Goal: Task Accomplishment & Management: Manage account settings

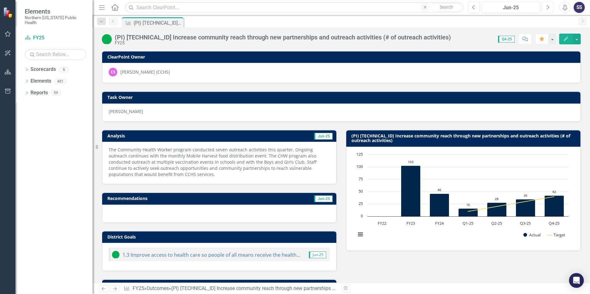
click at [548, 7] on icon "button" at bounding box center [547, 7] width 2 height 4
click at [547, 7] on icon "Next" at bounding box center [547, 8] width 3 height 6
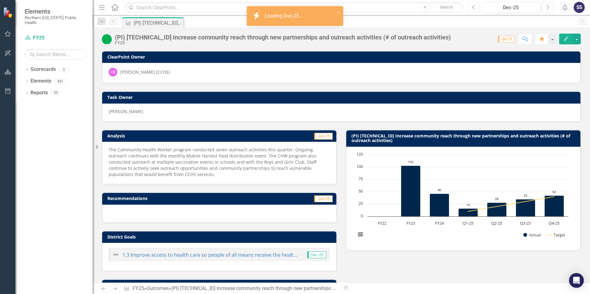
click at [473, 9] on icon "Previous" at bounding box center [473, 8] width 3 height 6
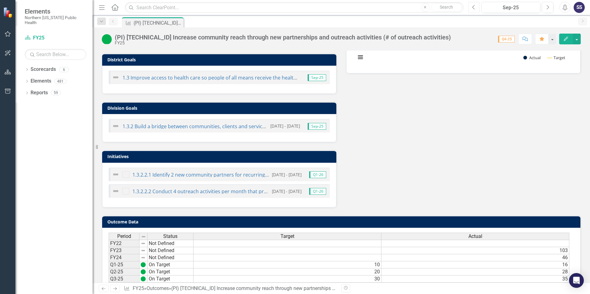
scroll to position [205, 0]
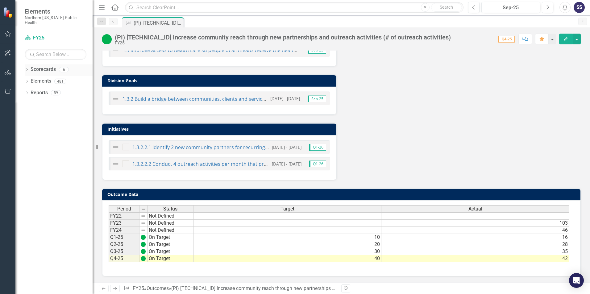
click at [43, 66] on link "Scorecards" at bounding box center [43, 69] width 25 height 7
click at [40, 35] on link "Scorecard FY25" at bounding box center [56, 38] width 62 height 7
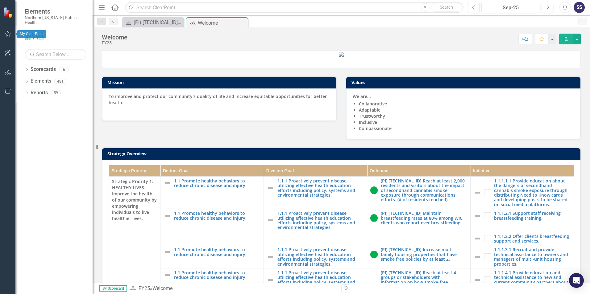
click at [8, 33] on icon "button" at bounding box center [8, 33] width 6 height 5
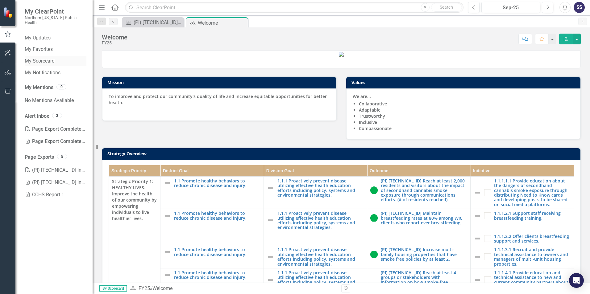
click at [43, 58] on link "My Scorecard" at bounding box center [56, 61] width 62 height 7
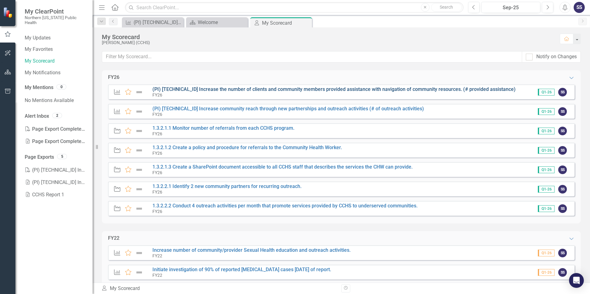
click at [204, 89] on link "(PI) [TECHNICAL_ID] Increase the number of clients and community members provid…" at bounding box center [333, 89] width 363 height 6
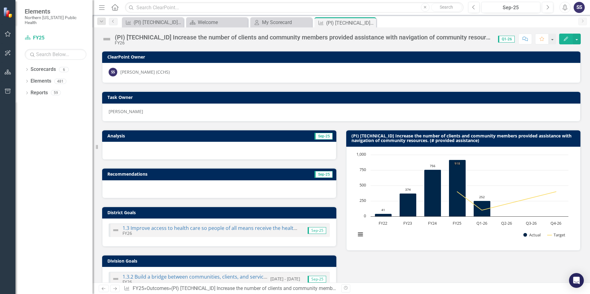
click at [180, 147] on div at bounding box center [219, 151] width 234 height 18
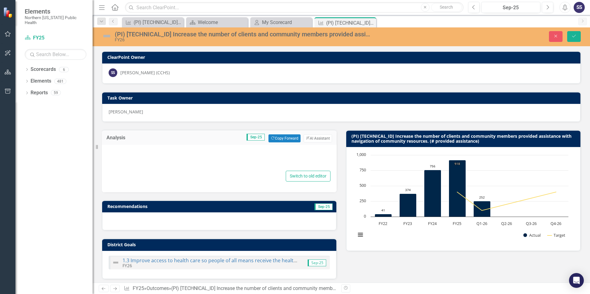
click at [137, 151] on div at bounding box center [219, 160] width 222 height 20
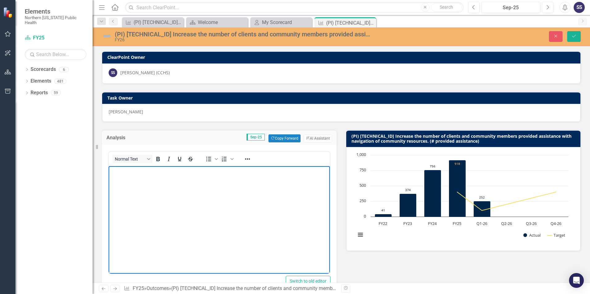
click at [139, 183] on body "Rich Text Area. Press ALT-0 for help." at bounding box center [219, 212] width 221 height 93
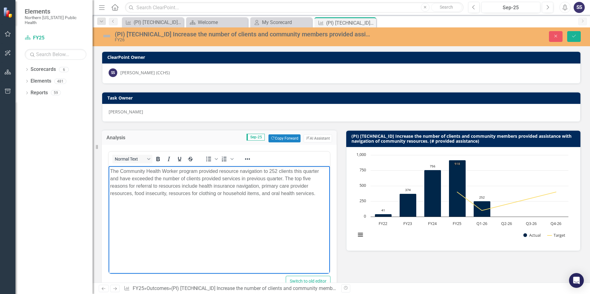
click at [123, 179] on p "The Community Health Worker program provided resource navigation to 252 clients…" at bounding box center [219, 183] width 218 height 30
click at [132, 179] on p "The Community Health Worker program provided resource navigation to 252 clients…" at bounding box center [219, 183] width 218 height 30
drag, startPoint x: 232, startPoint y: 179, endPoint x: 243, endPoint y: 181, distance: 10.7
click at [232, 179] on p "The Community Health Worker program provided resource navigation to 252 clients…" at bounding box center [219, 183] width 218 height 30
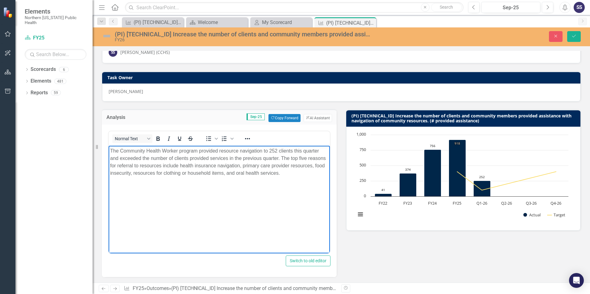
scroll to position [31, 0]
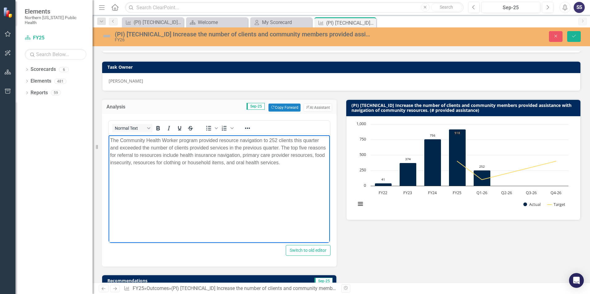
click at [190, 109] on td "Sep-25 Copy Forward Copy Forward ClearPoint AI AI Assistant" at bounding box center [239, 108] width 185 height 8
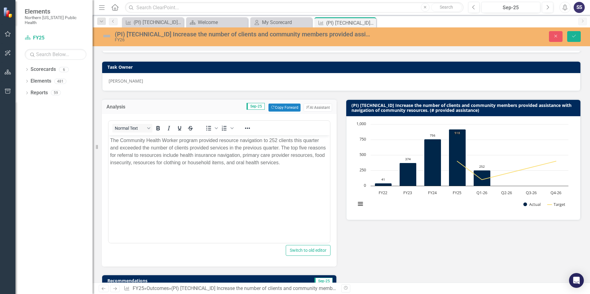
click at [190, 109] on td "Sep-25 Copy Forward Copy Forward ClearPoint AI AI Assistant" at bounding box center [239, 108] width 185 height 8
click at [572, 36] on icon "Save" at bounding box center [574, 36] width 6 height 4
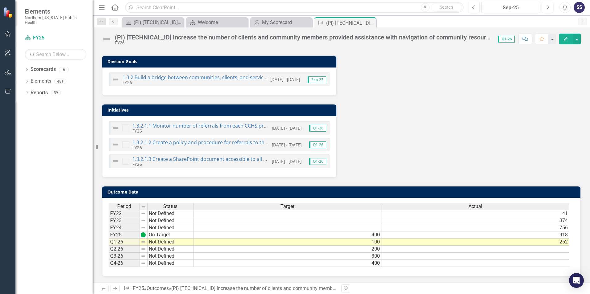
scroll to position [218, 0]
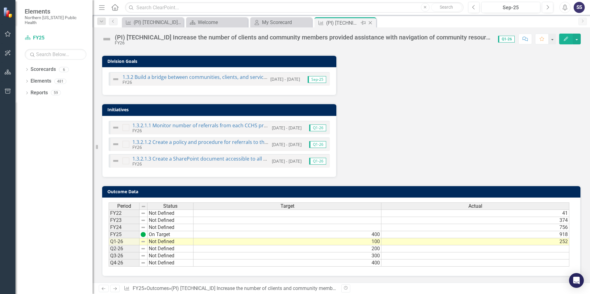
click at [370, 23] on icon "Close" at bounding box center [370, 22] width 6 height 5
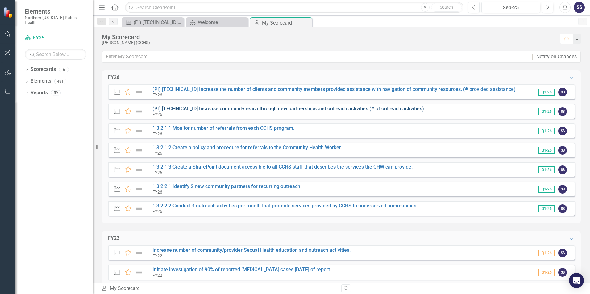
click at [190, 108] on link "(PI) [TECHNICAL_ID] Increase community reach through new partnerships and outre…" at bounding box center [287, 109] width 271 height 6
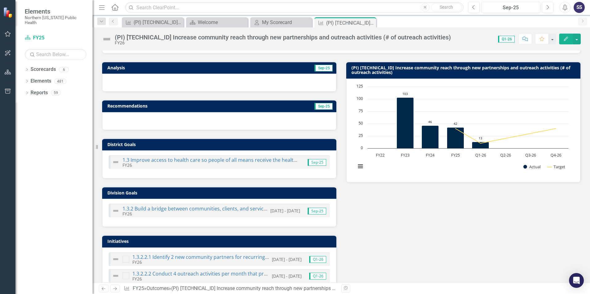
scroll to position [29, 0]
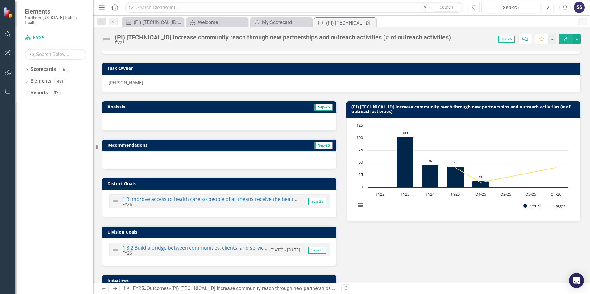
click at [150, 121] on div at bounding box center [219, 122] width 234 height 18
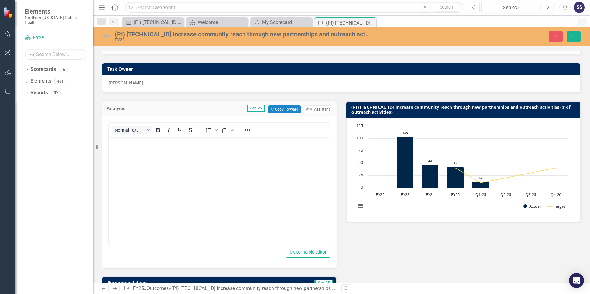
scroll to position [0, 0]
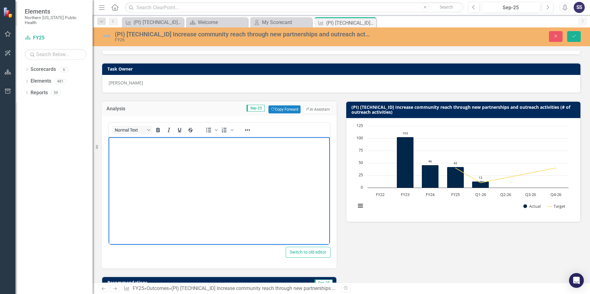
click at [123, 157] on body "Rich Text Area. Press ALT-0 for help." at bounding box center [219, 183] width 221 height 93
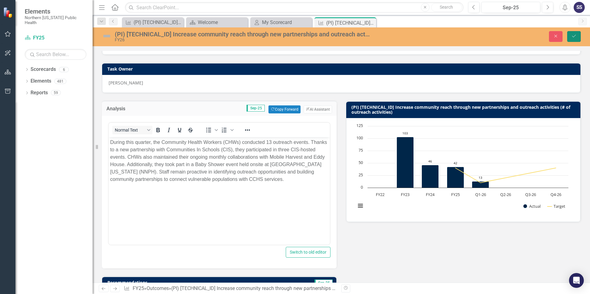
click at [570, 36] on button "Save" at bounding box center [574, 36] width 14 height 11
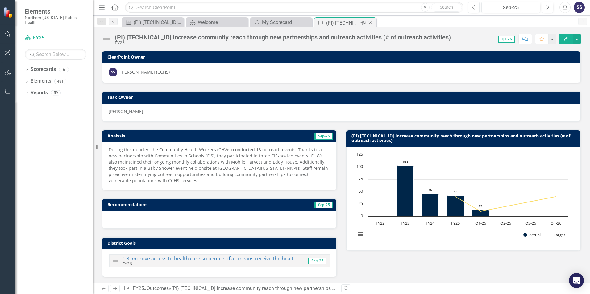
click at [371, 23] on icon at bounding box center [370, 22] width 3 height 3
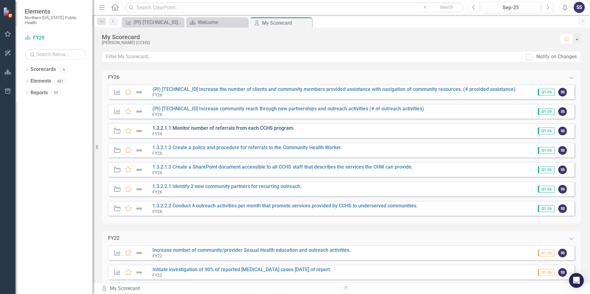
click at [190, 127] on link "1.3.2.1.1 Monitor number of referrals from each CCHS program." at bounding box center [223, 128] width 142 height 6
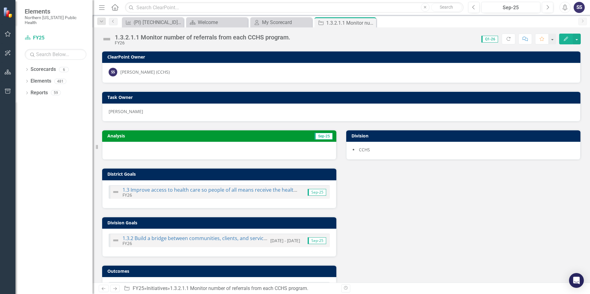
click at [143, 147] on div at bounding box center [219, 151] width 234 height 18
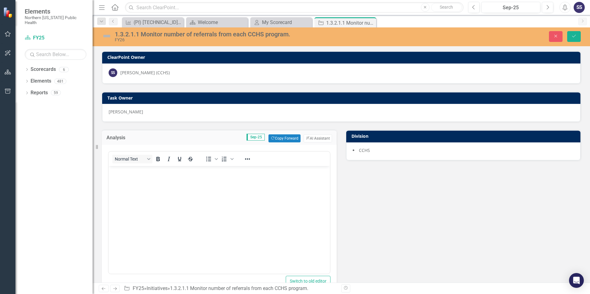
click at [132, 180] on body "Rich Text Area. Press ALT-0 for help." at bounding box center [219, 212] width 221 height 93
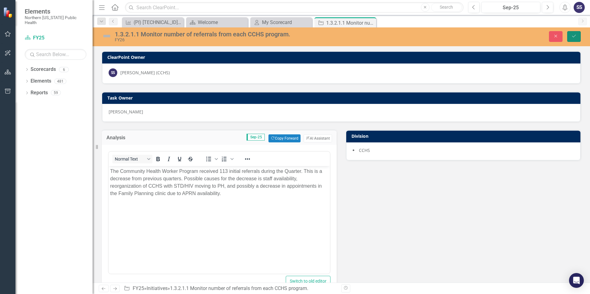
click at [572, 36] on icon "Save" at bounding box center [574, 36] width 6 height 4
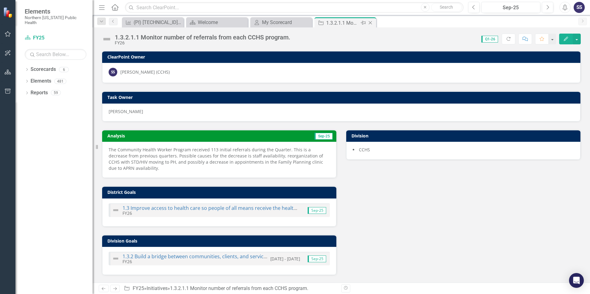
click at [370, 23] on icon at bounding box center [370, 22] width 3 height 3
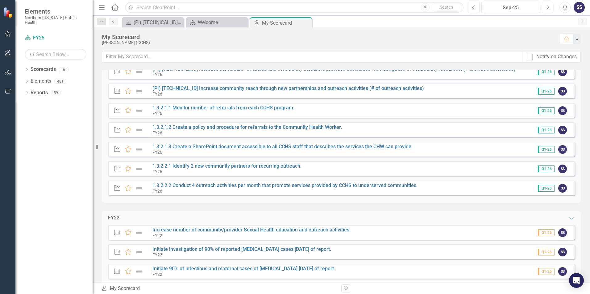
scroll to position [31, 0]
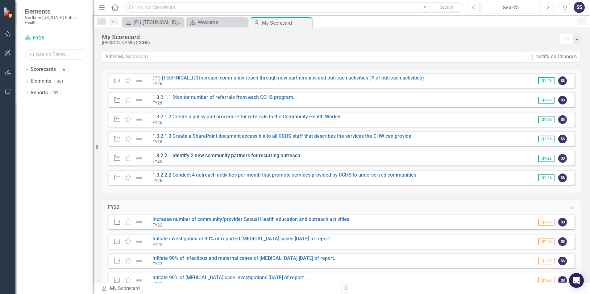
click at [190, 155] on link "1.3.2.2.1 Identify 2 new community partners for recurring outreach." at bounding box center [226, 156] width 149 height 6
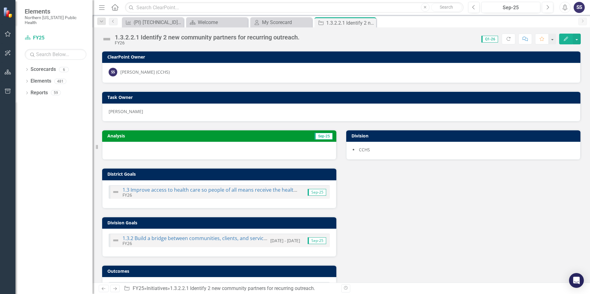
click at [151, 151] on div at bounding box center [219, 151] width 234 height 18
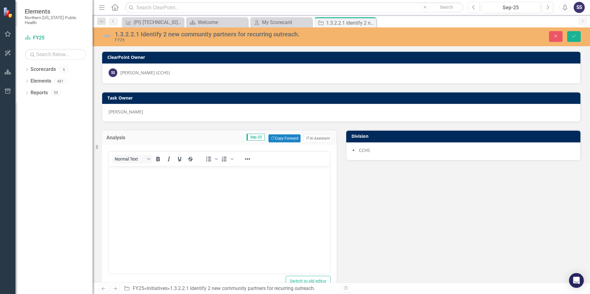
click at [140, 173] on p "Rich Text Area. Press ALT-0 for help." at bounding box center [219, 171] width 218 height 7
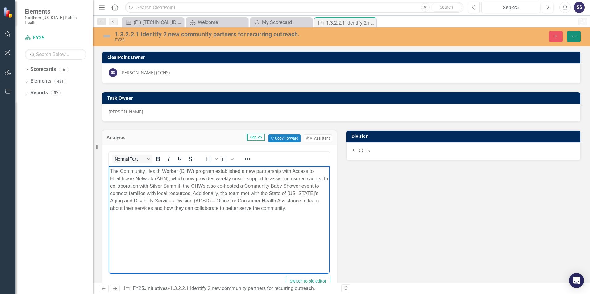
click at [573, 36] on icon "Save" at bounding box center [574, 36] width 6 height 4
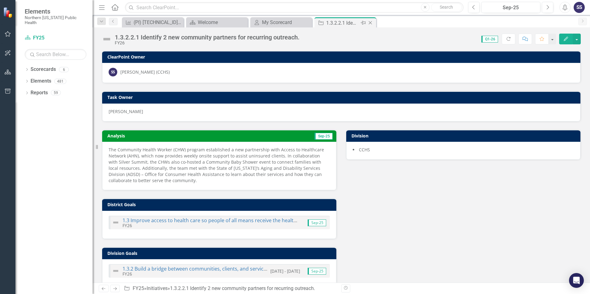
click at [372, 24] on icon "Close" at bounding box center [370, 22] width 6 height 5
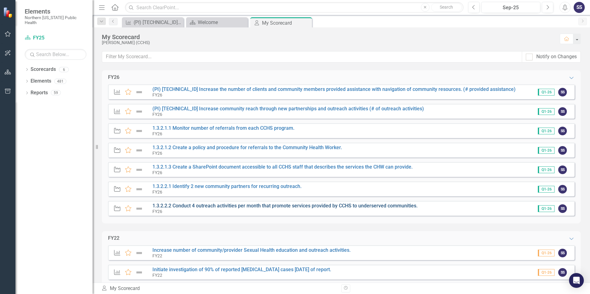
click at [186, 206] on link "1.3.2.2.2 Conduct 4 outreach activities per month that promote services provide…" at bounding box center [284, 206] width 265 height 6
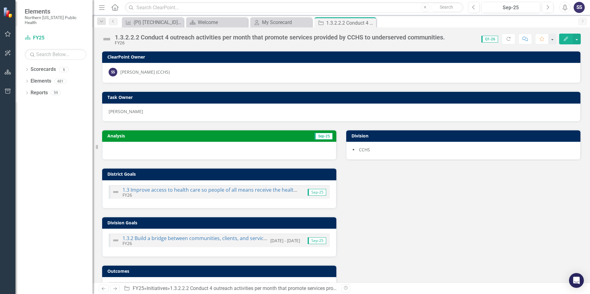
click at [135, 147] on div at bounding box center [219, 151] width 234 height 18
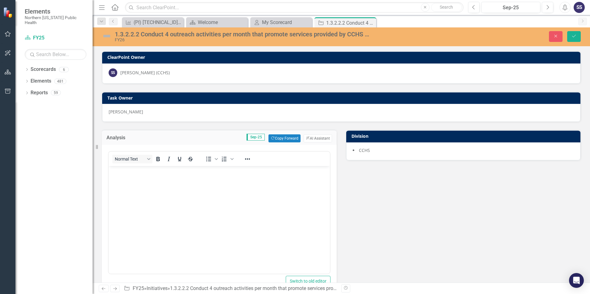
click at [129, 179] on body "Rich Text Area. Press ALT-0 for help." at bounding box center [219, 212] width 221 height 93
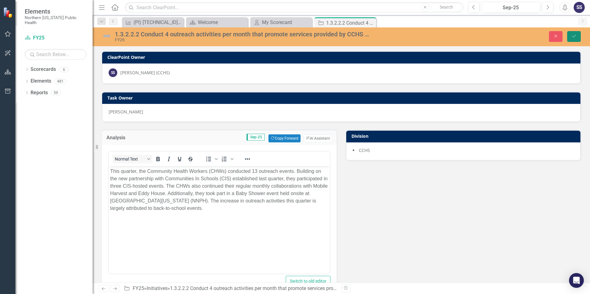
click at [573, 37] on icon "submit" at bounding box center [574, 36] width 4 height 2
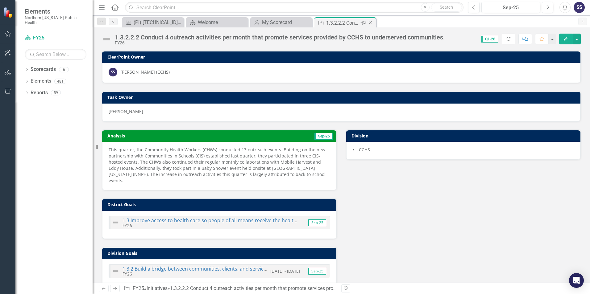
click at [371, 22] on icon "Close" at bounding box center [370, 22] width 6 height 5
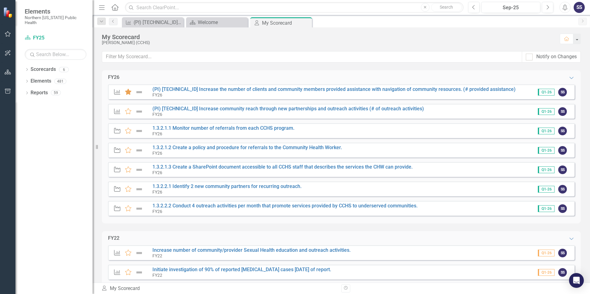
click at [128, 92] on icon at bounding box center [128, 92] width 6 height 6
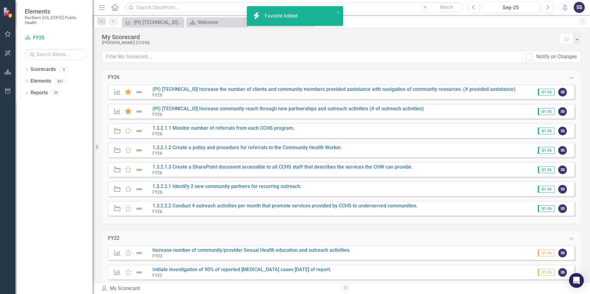
click at [127, 113] on icon at bounding box center [128, 111] width 6 height 6
click at [128, 130] on icon at bounding box center [128, 131] width 6 height 6
click at [129, 150] on icon at bounding box center [128, 150] width 6 height 6
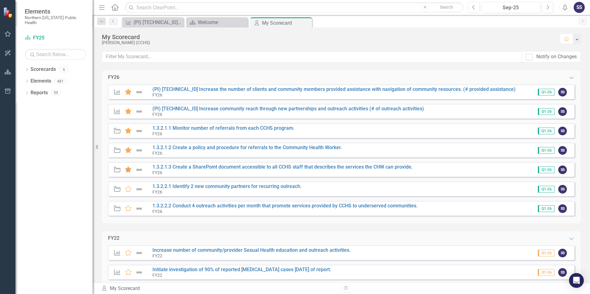
click at [128, 170] on icon at bounding box center [128, 170] width 6 height 6
click at [128, 190] on icon at bounding box center [128, 189] width 6 height 6
click at [127, 208] on icon at bounding box center [128, 208] width 6 height 6
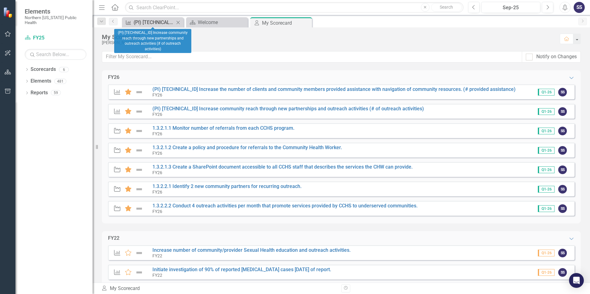
click at [160, 23] on div "(PI) [TECHNICAL_ID] Increase community reach through new partnerships and outre…" at bounding box center [154, 23] width 41 height 8
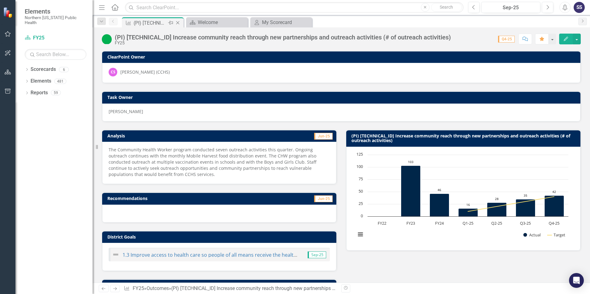
click at [177, 23] on icon "Close" at bounding box center [178, 22] width 6 height 5
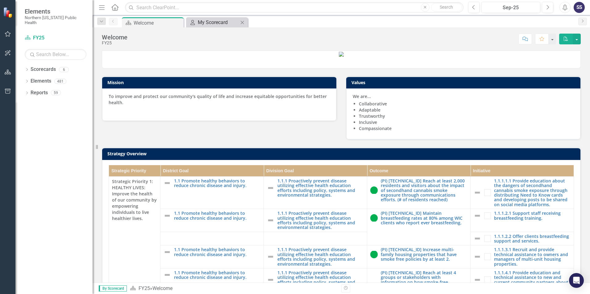
click at [204, 22] on div "My Scorecard" at bounding box center [218, 23] width 41 height 8
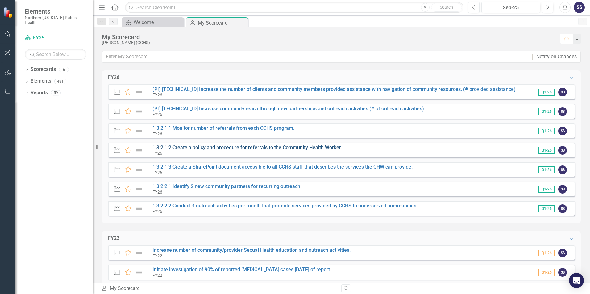
click at [221, 147] on link "1.3.2.1.2 Create a policy and procedure for referrals to the Community Health W…" at bounding box center [246, 148] width 189 height 6
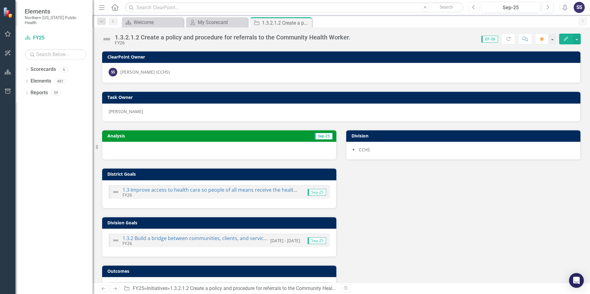
click at [472, 8] on icon "Previous" at bounding box center [473, 8] width 3 height 6
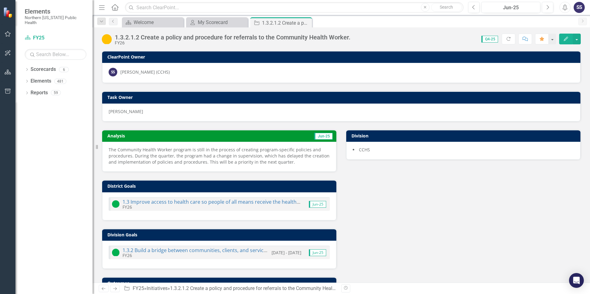
click at [199, 157] on p "The Community Health Worker program is still in the process of creating program…" at bounding box center [219, 156] width 221 height 19
click at [165, 155] on p "The Community Health Worker program is still in the process of creating program…" at bounding box center [219, 156] width 221 height 19
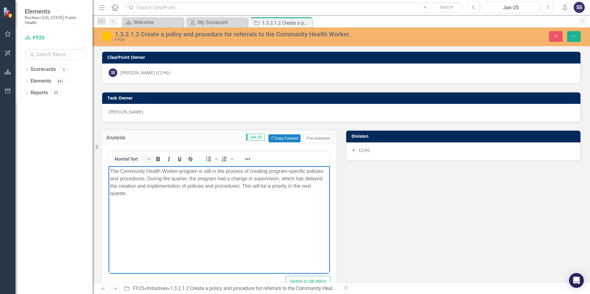
drag, startPoint x: 130, startPoint y: 195, endPoint x: 109, endPoint y: 169, distance: 32.7
click at [109, 169] on body "The Community Health Worker program is still in the process of creating program…" at bounding box center [219, 212] width 221 height 93
copy p "The Community Health Worker program is still in the process of creating program…"
click at [407, 233] on div "Analysis Jun-25 Copy Forward Copy Forward ClearPoint AI AI Assistant <p>The Com…" at bounding box center [341, 282] width 488 height 321
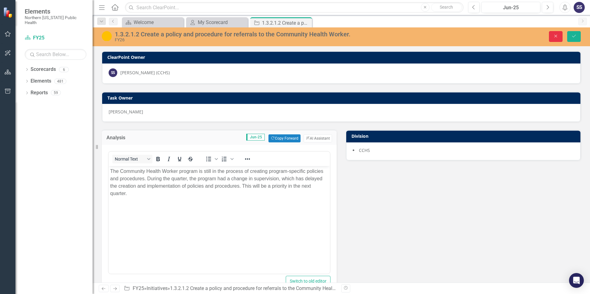
click at [556, 34] on icon "Close" at bounding box center [556, 36] width 6 height 4
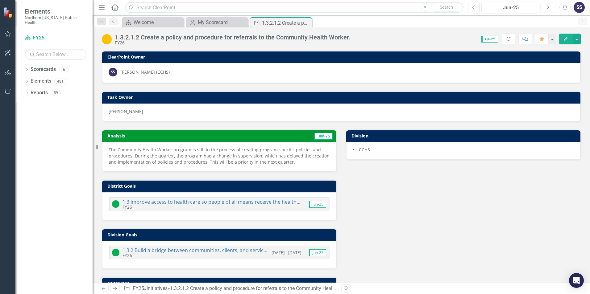
click at [547, 8] on icon "Next" at bounding box center [547, 8] width 3 height 6
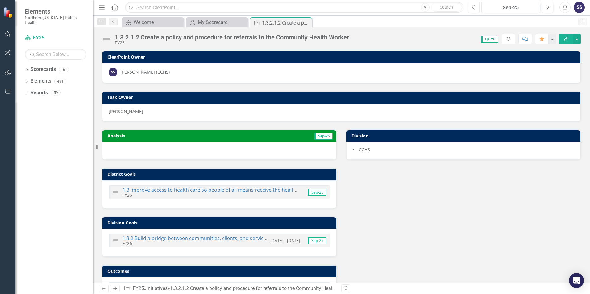
click at [125, 150] on div at bounding box center [219, 151] width 234 height 18
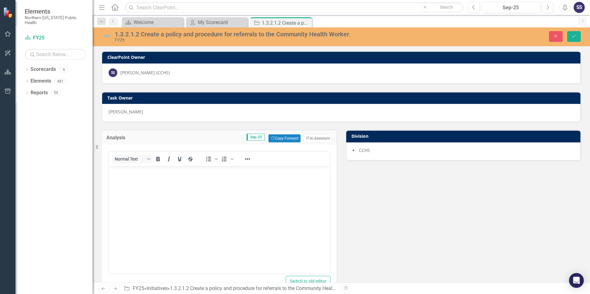
click at [133, 176] on body "Rich Text Area. Press ALT-0 for help." at bounding box center [219, 212] width 221 height 93
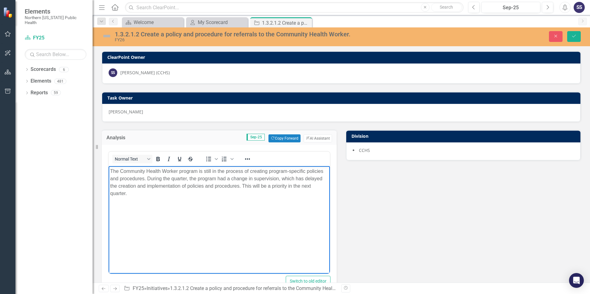
click at [146, 178] on p "The Community Health Worker program is still in the process of creating program…" at bounding box center [219, 183] width 218 height 30
drag, startPoint x: 302, startPoint y: 188, endPoint x: 215, endPoint y: 190, distance: 86.7
click at [215, 190] on body "The Community Health Worker program is still in the process of creating program…" at bounding box center [219, 212] width 221 height 93
click at [303, 179] on p "The Community Health Worker program is still in the process of creating program…" at bounding box center [219, 179] width 218 height 22
click at [257, 180] on p "The Community Health Worker program is still in the process of creating program…" at bounding box center [219, 183] width 218 height 30
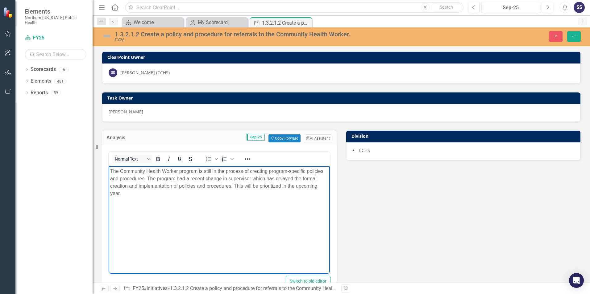
click at [172, 232] on body "The Community Health Worker program is still in the process of creating program…" at bounding box center [219, 212] width 221 height 93
click at [574, 35] on icon "Save" at bounding box center [574, 36] width 6 height 4
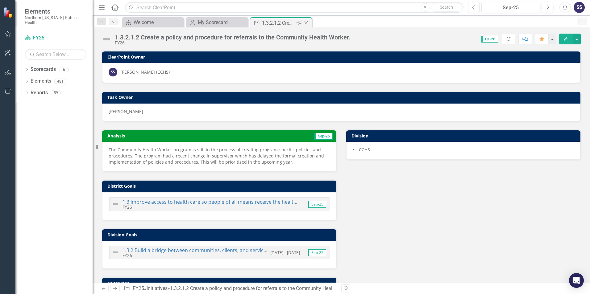
click at [307, 23] on icon "Close" at bounding box center [306, 22] width 6 height 5
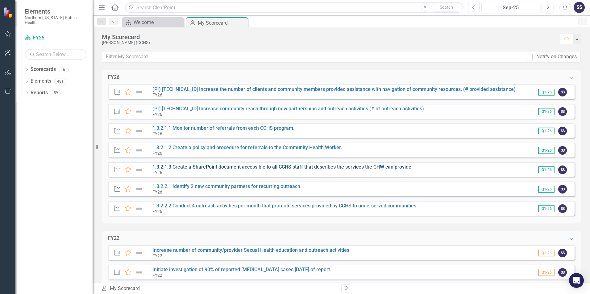
click at [227, 166] on link "1.3.2.1.3 Create a SharePoint document accessible to all CCHS staff that descri…" at bounding box center [282, 167] width 260 height 6
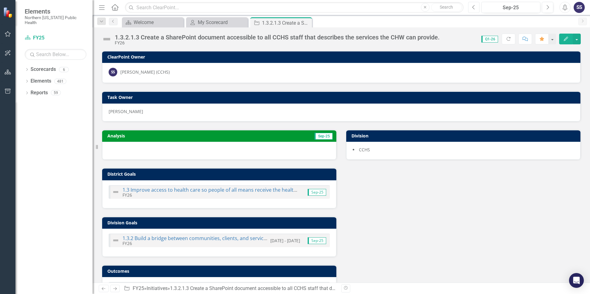
click at [473, 8] on icon "Previous" at bounding box center [473, 8] width 3 height 6
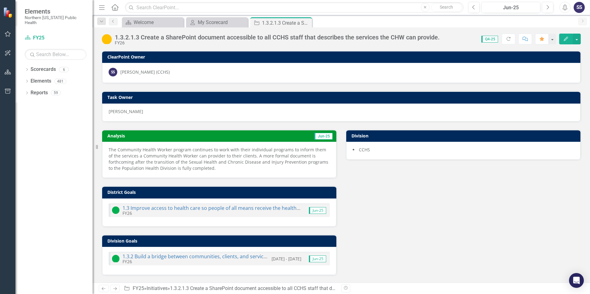
click at [213, 157] on p "The Community Health Worker program continues to work with their individual pro…" at bounding box center [219, 159] width 221 height 25
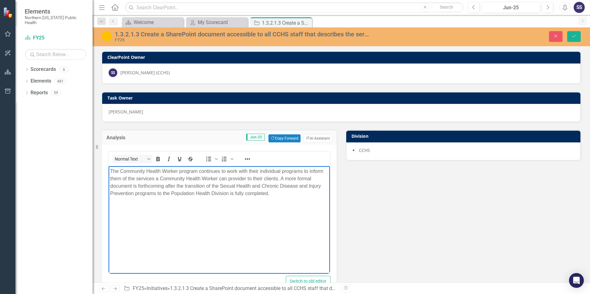
drag, startPoint x: 272, startPoint y: 196, endPoint x: 72, endPoint y: 163, distance: 202.5
click at [109, 166] on html "The Community Health Worker program continues to work with their individual pro…" at bounding box center [219, 212] width 221 height 93
copy p "The Community Health Worker program continues to work with their individual pro…"
click at [553, 37] on icon "Close" at bounding box center [556, 36] width 6 height 4
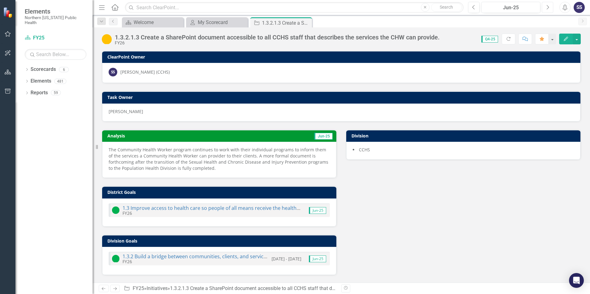
click at [546, 7] on icon "Next" at bounding box center [547, 8] width 3 height 6
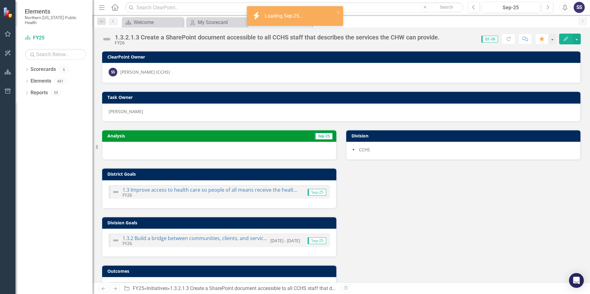
click at [162, 150] on div at bounding box center [219, 151] width 234 height 18
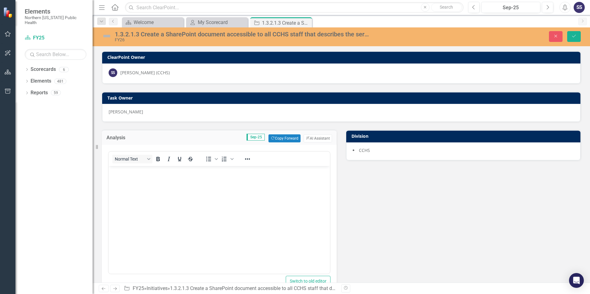
click at [150, 175] on p "Rich Text Area. Press ALT-0 for help." at bounding box center [219, 171] width 218 height 7
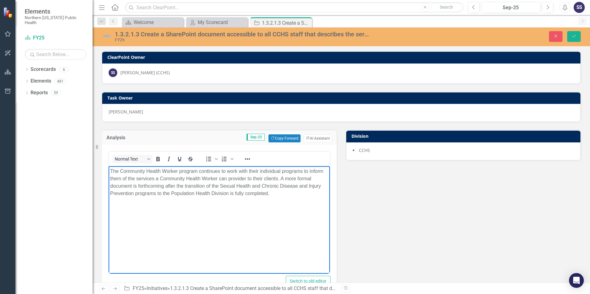
click at [245, 179] on p "The Community Health Worker program continues to work with their individual pro…" at bounding box center [219, 183] width 218 height 30
click at [208, 233] on body "The Community Health Worker program continues to work with their individual pro…" at bounding box center [219, 212] width 221 height 93
click at [164, 186] on p "The Community Health Worker program continues to work with their individual pro…" at bounding box center [219, 183] width 218 height 30
drag, startPoint x: 262, startPoint y: 188, endPoint x: 286, endPoint y: 205, distance: 28.9
click at [286, 205] on body "The Community Health Worker program continues to work with their individual pro…" at bounding box center [219, 212] width 221 height 93
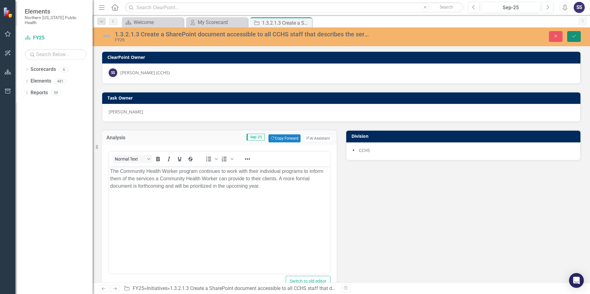
click at [572, 35] on icon "Save" at bounding box center [574, 36] width 6 height 4
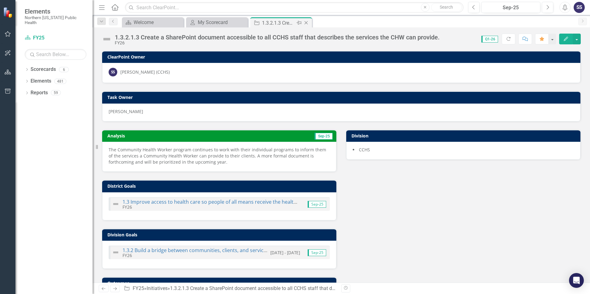
click at [307, 23] on icon "Close" at bounding box center [306, 22] width 6 height 5
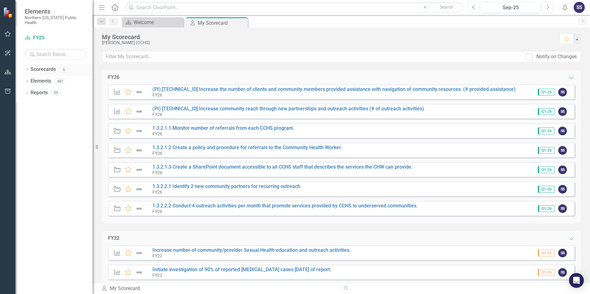
click at [27, 68] on icon "Dropdown" at bounding box center [27, 69] width 4 height 3
click at [38, 78] on link "FY26" at bounding box center [63, 81] width 59 height 7
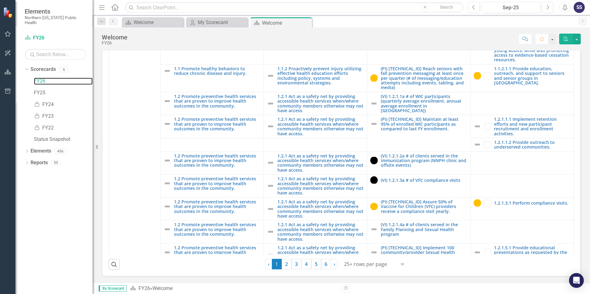
scroll to position [185, 0]
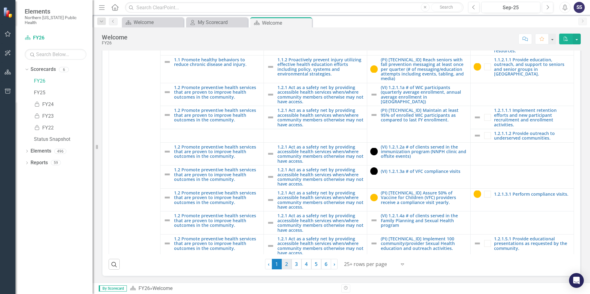
click at [283, 263] on link "2" at bounding box center [287, 264] width 10 height 10
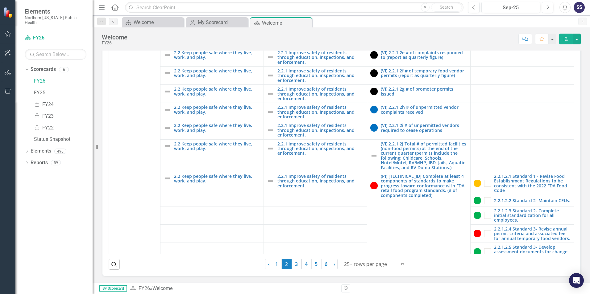
scroll to position [1511, 0]
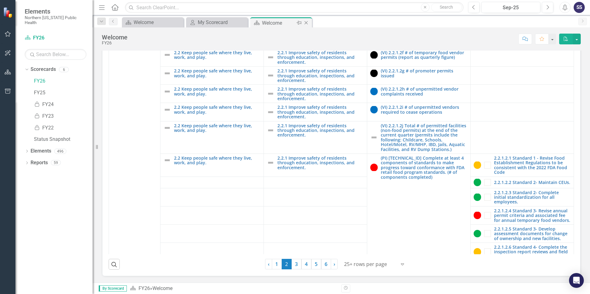
click at [305, 23] on icon "Close" at bounding box center [306, 22] width 6 height 5
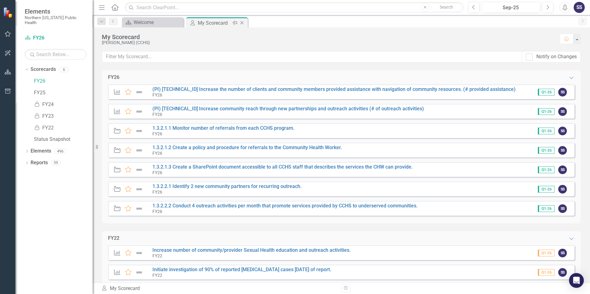
click at [221, 23] on div "My Scorecard" at bounding box center [214, 23] width 33 height 8
click at [203, 187] on link "1.3.2.2.1 Identify 2 new community partners for recurring outreach." at bounding box center [226, 186] width 149 height 6
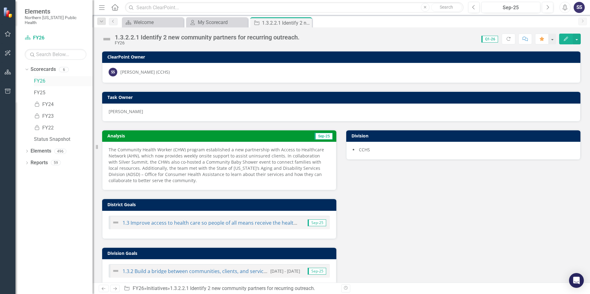
click at [39, 78] on link "FY26" at bounding box center [63, 81] width 59 height 7
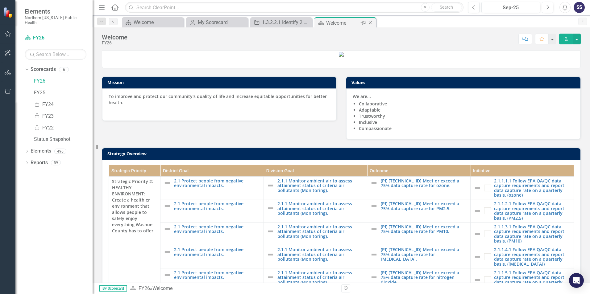
click at [371, 23] on icon "Close" at bounding box center [370, 22] width 6 height 5
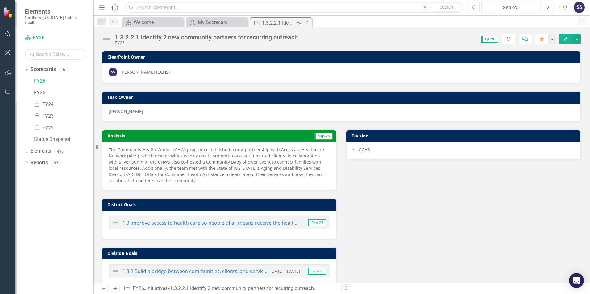
click at [307, 23] on icon "Close" at bounding box center [306, 22] width 6 height 5
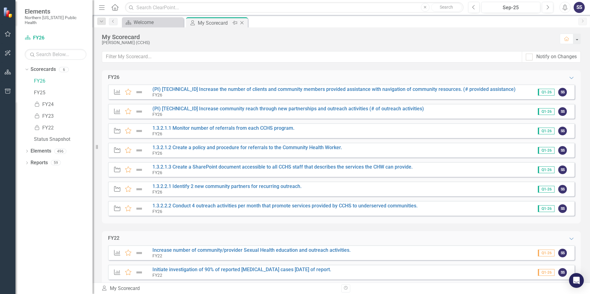
click at [241, 22] on icon "Close" at bounding box center [242, 22] width 6 height 5
